Goal: Task Accomplishment & Management: Manage account settings

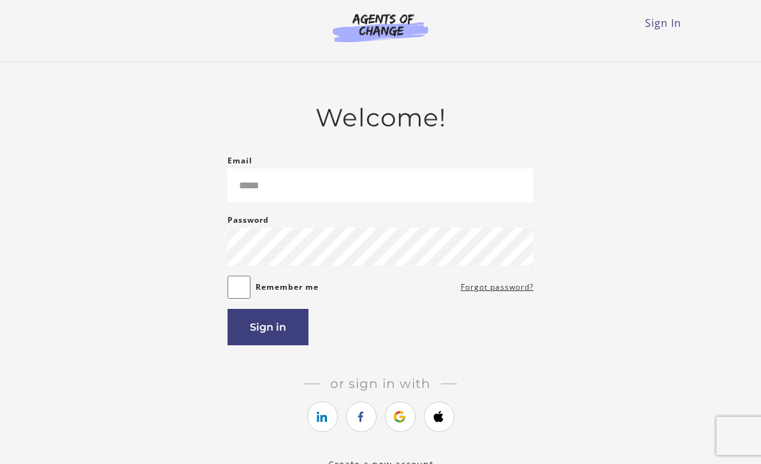
click at [402, 421] on icon "https://courses.thinkific.com/users/auth/google?ss%5Breferral%5D=&ss%5Buser_ret…" at bounding box center [400, 416] width 16 height 15
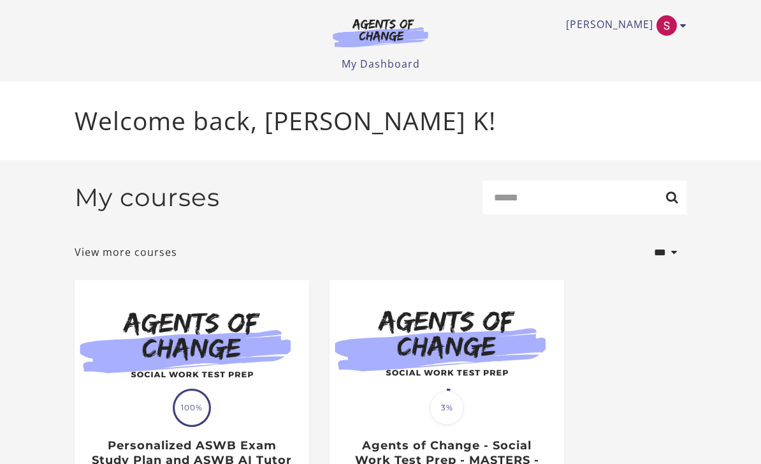
click at [638, 29] on link "[PERSON_NAME]" at bounding box center [623, 25] width 114 height 20
click at [635, 48] on link "My Account" at bounding box center [634, 47] width 112 height 22
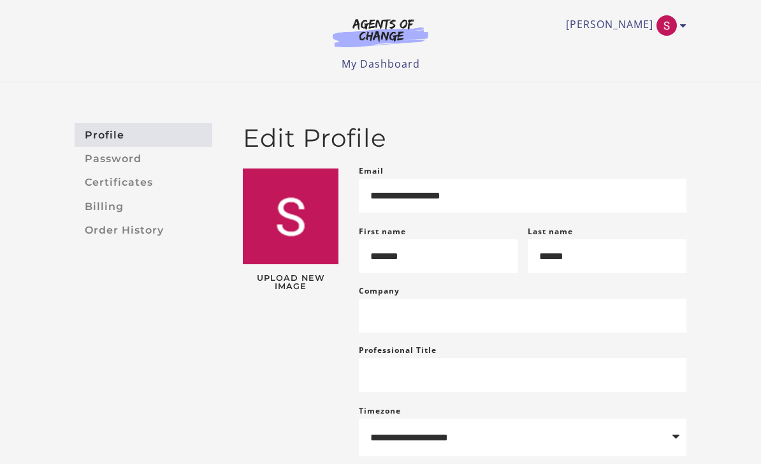
click at [93, 207] on link "Billing" at bounding box center [144, 206] width 138 height 24
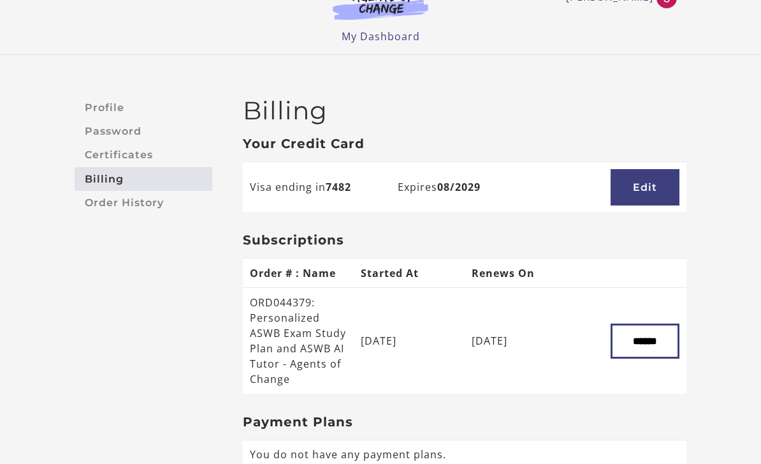
scroll to position [54, 0]
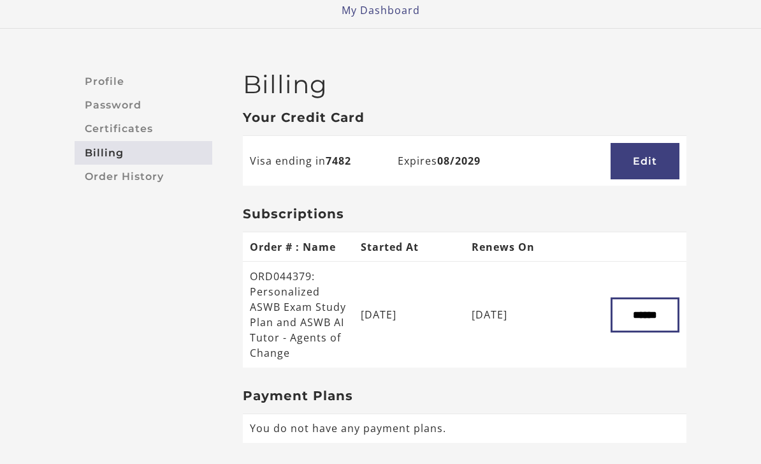
click at [295, 303] on td "ORD044379: Personalized ASWB Exam Study Plan and ASWB AI Tutor - Agents of Chan…" at bounding box center [298, 314] width 111 height 106
click at [309, 304] on td "ORD044379: Personalized ASWB Exam Study Plan and ASWB AI Tutor - Agents of Chan…" at bounding box center [298, 314] width 111 height 106
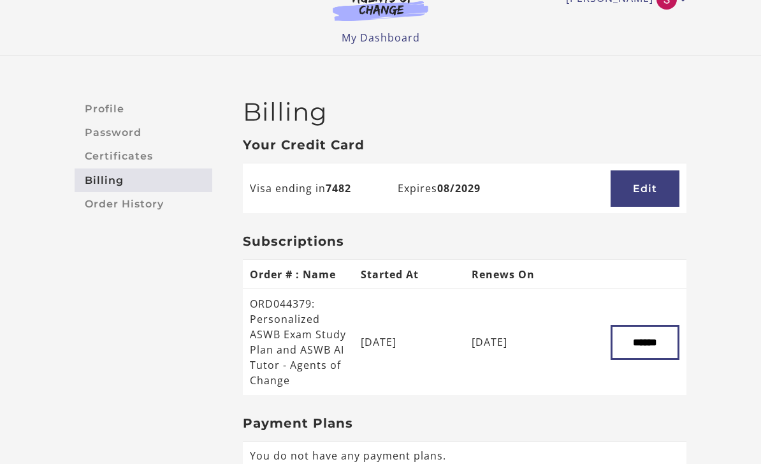
scroll to position [26, 0]
click at [104, 203] on link "Order History" at bounding box center [144, 204] width 138 height 24
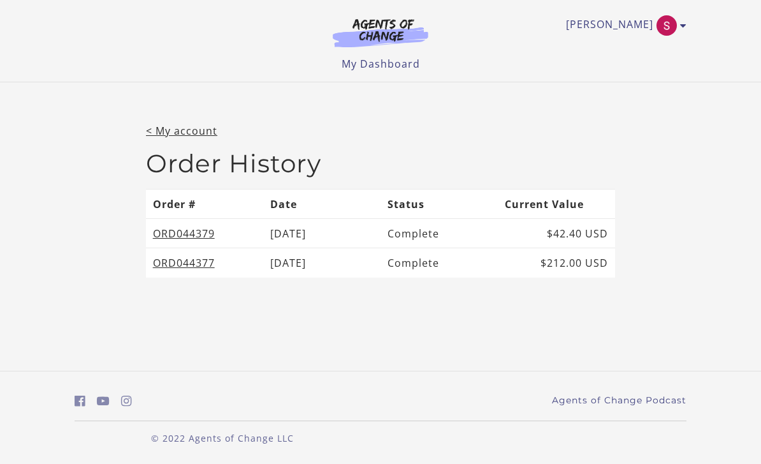
click at [156, 132] on link "< My account" at bounding box center [181, 131] width 71 height 14
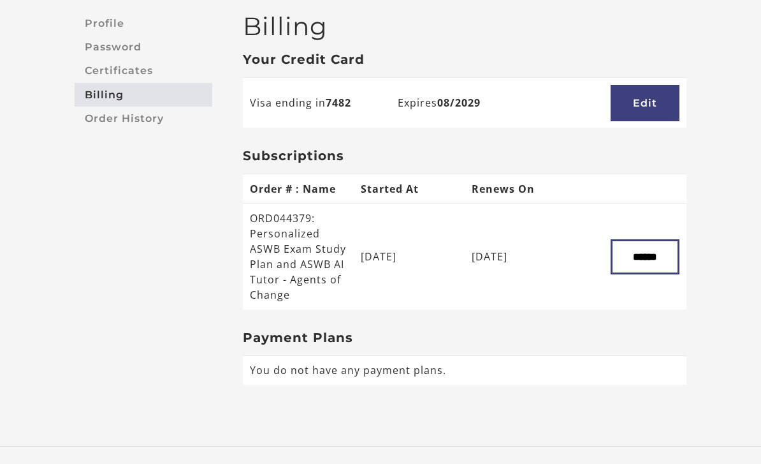
scroll to position [109, 0]
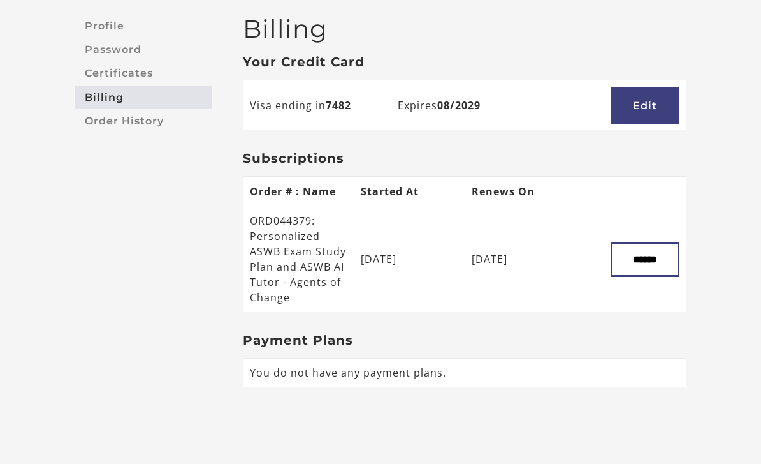
click at [661, 273] on input "******" at bounding box center [645, 259] width 69 height 35
